Goal: Information Seeking & Learning: Learn about a topic

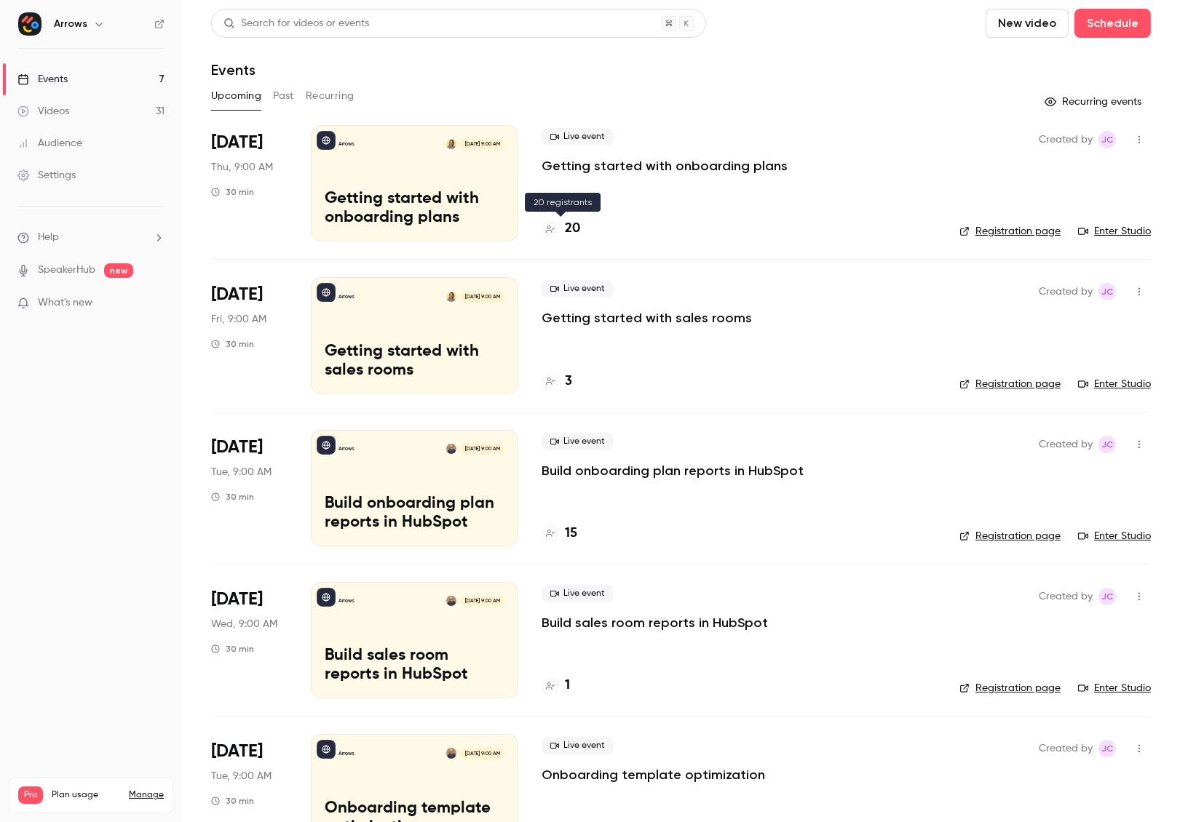
click at [567, 227] on h4 "20" at bounding box center [572, 229] width 15 height 20
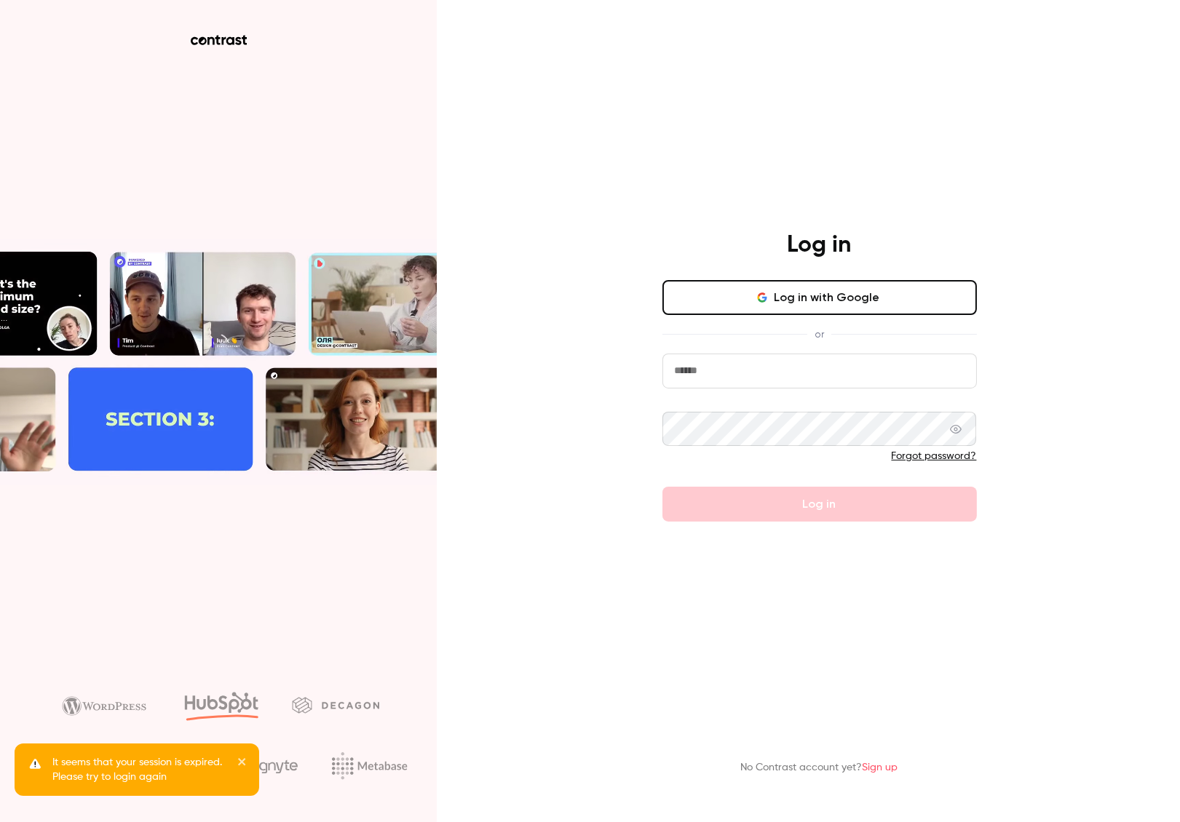
click at [928, 306] on button "Log in with Google" at bounding box center [819, 297] width 314 height 35
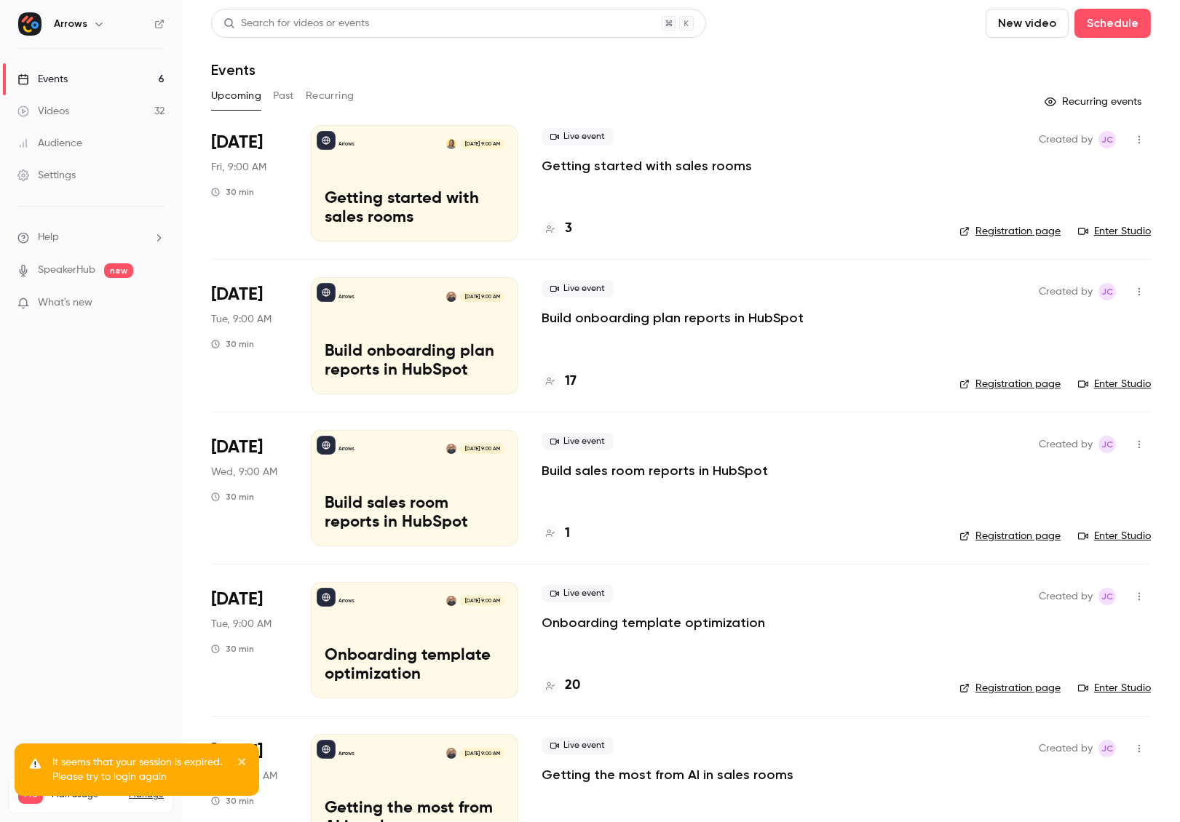
click at [282, 90] on button "Past" at bounding box center [283, 95] width 21 height 23
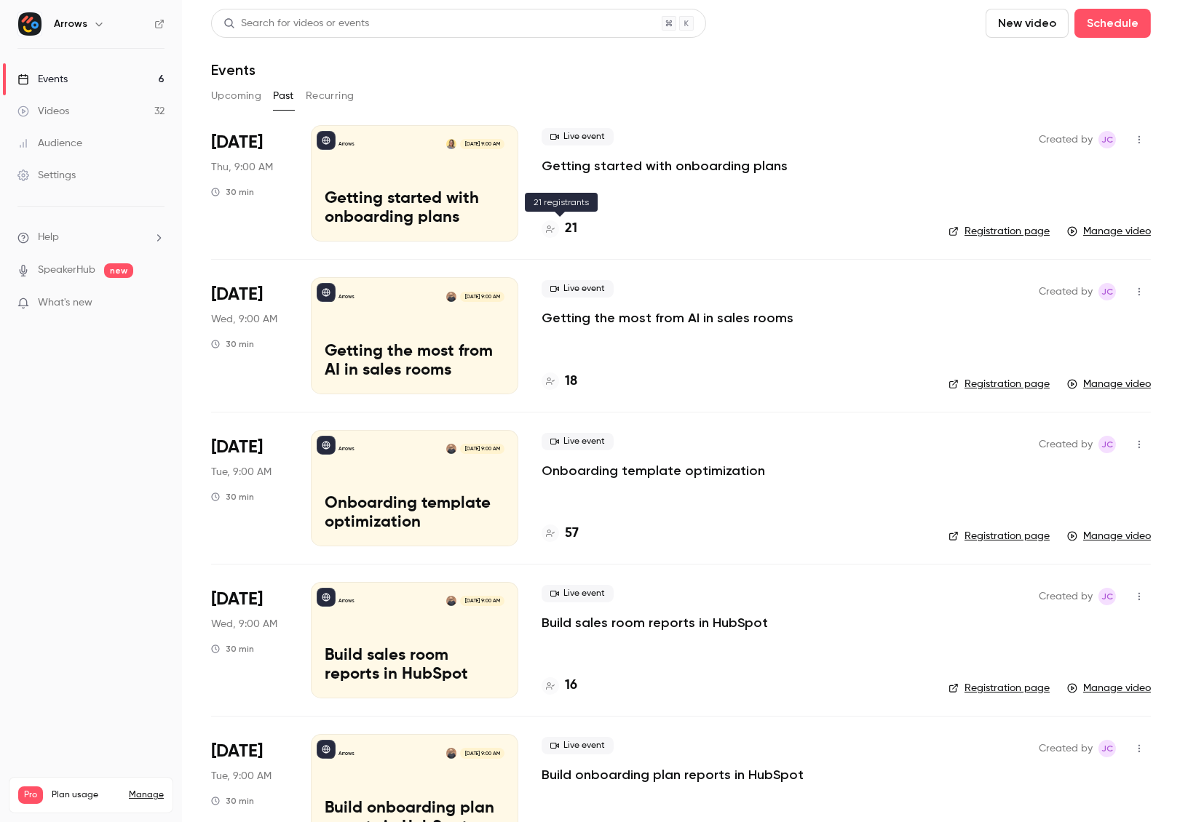
click at [562, 229] on div "21" at bounding box center [560, 229] width 36 height 20
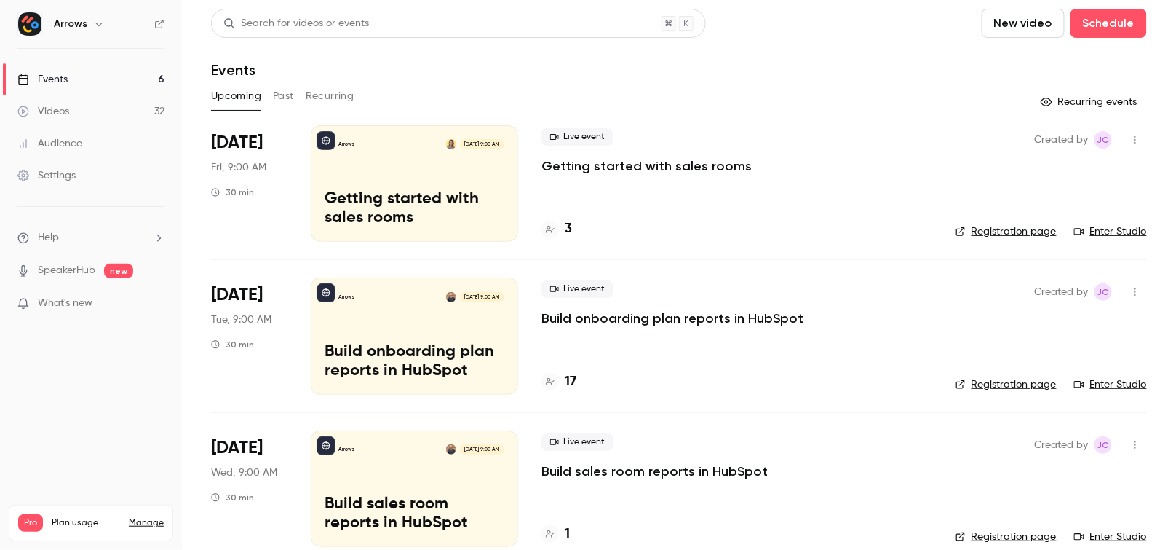
click at [280, 90] on button "Past" at bounding box center [283, 95] width 21 height 23
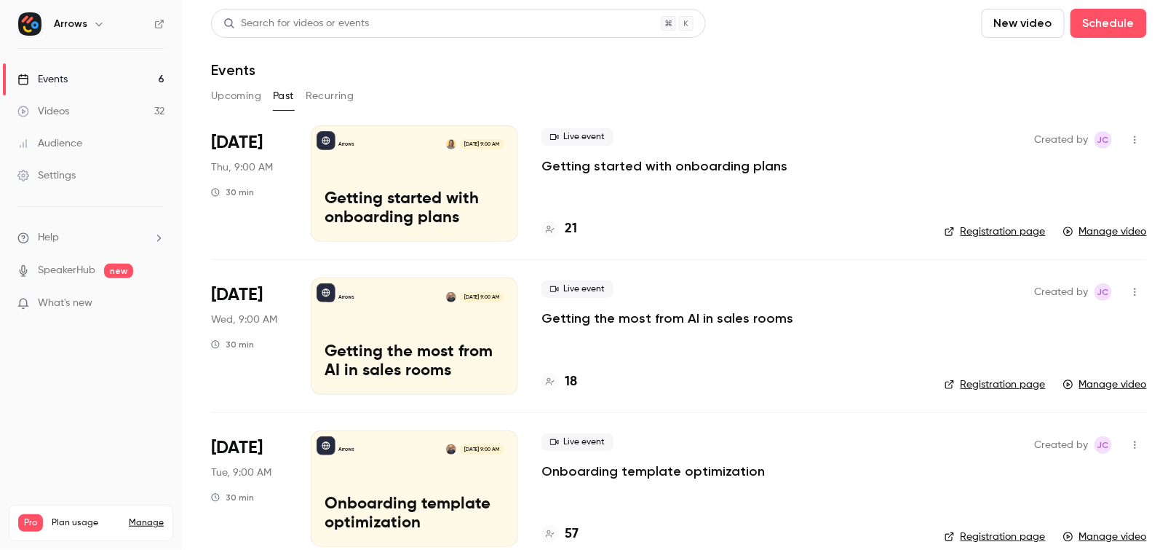
click at [619, 167] on p "Getting started with onboarding plans" at bounding box center [665, 165] width 246 height 17
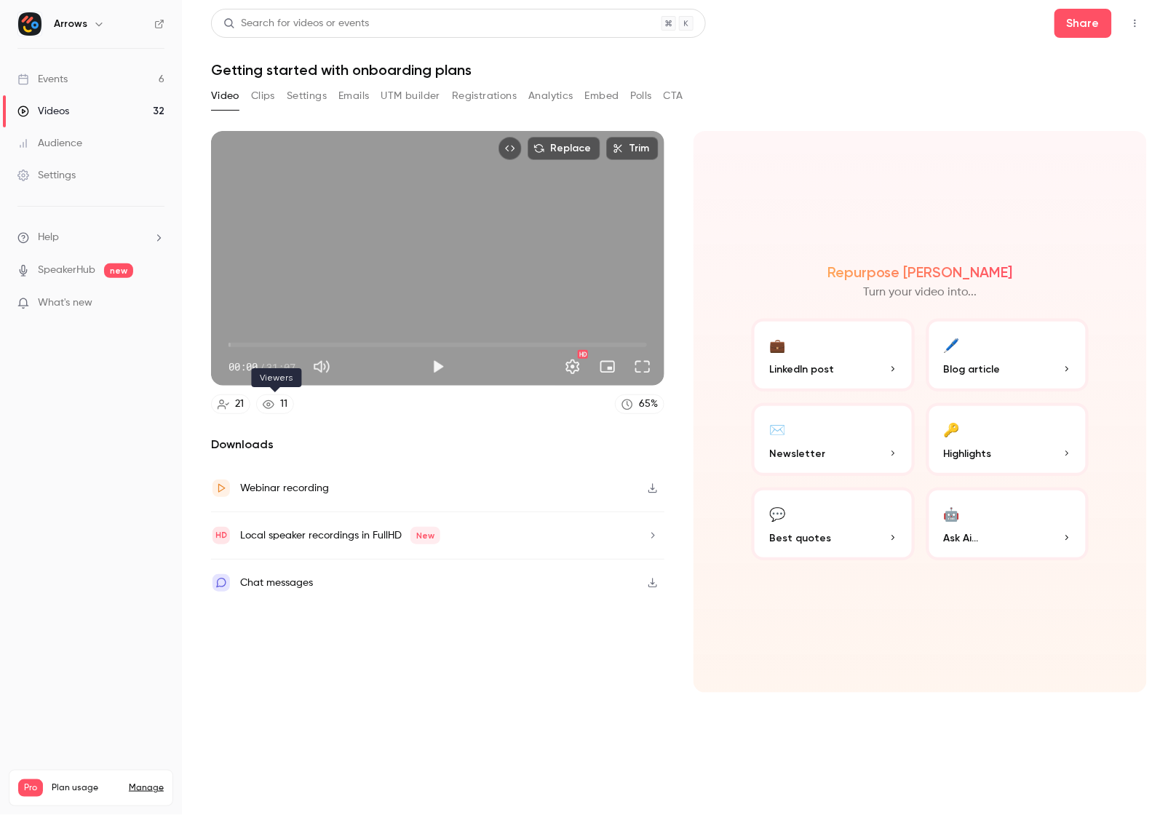
click at [280, 402] on div "11" at bounding box center [283, 404] width 7 height 15
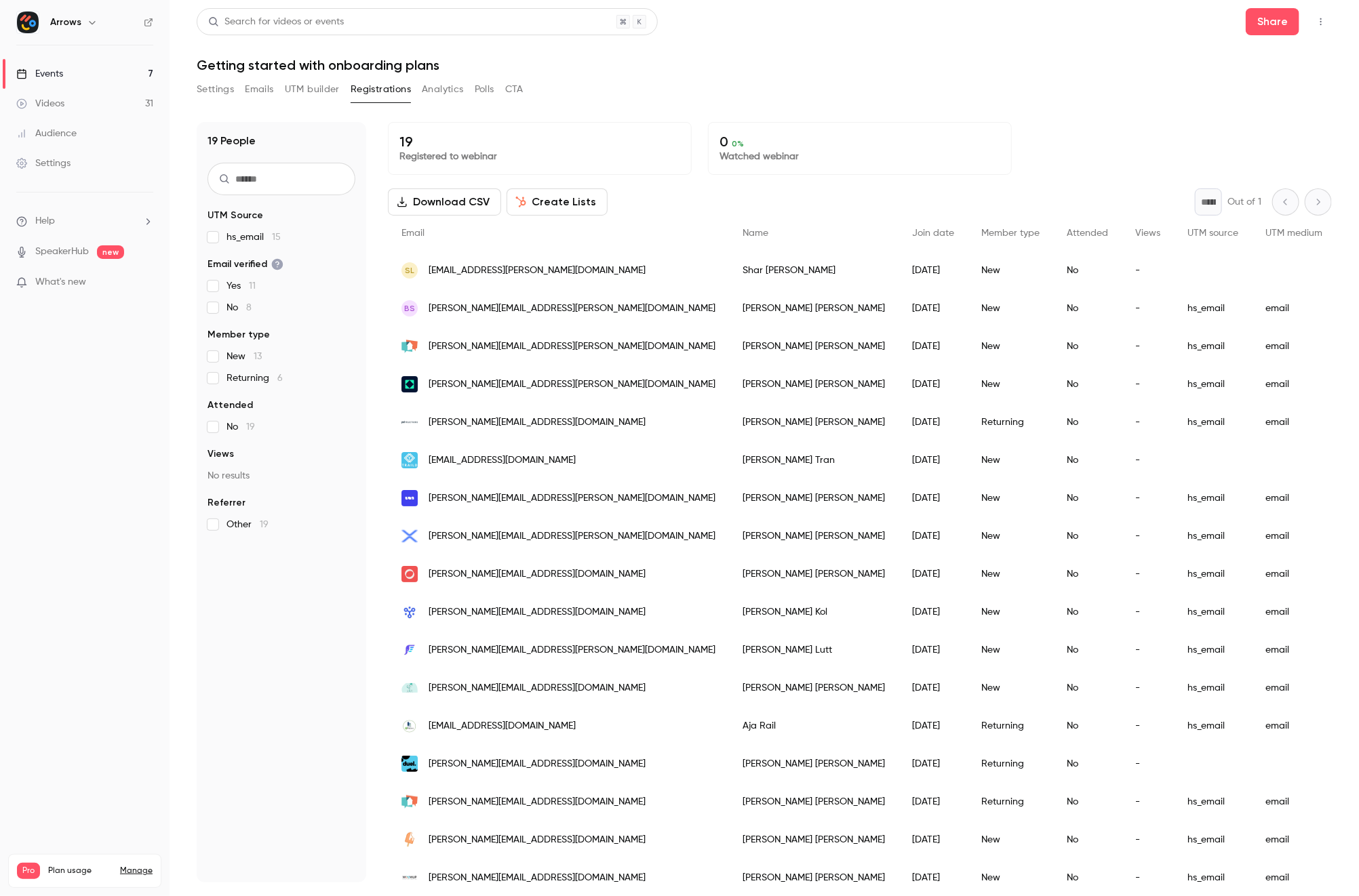
scroll to position [28, 0]
